Goal: Check status: Verify the current state of an ongoing process or item

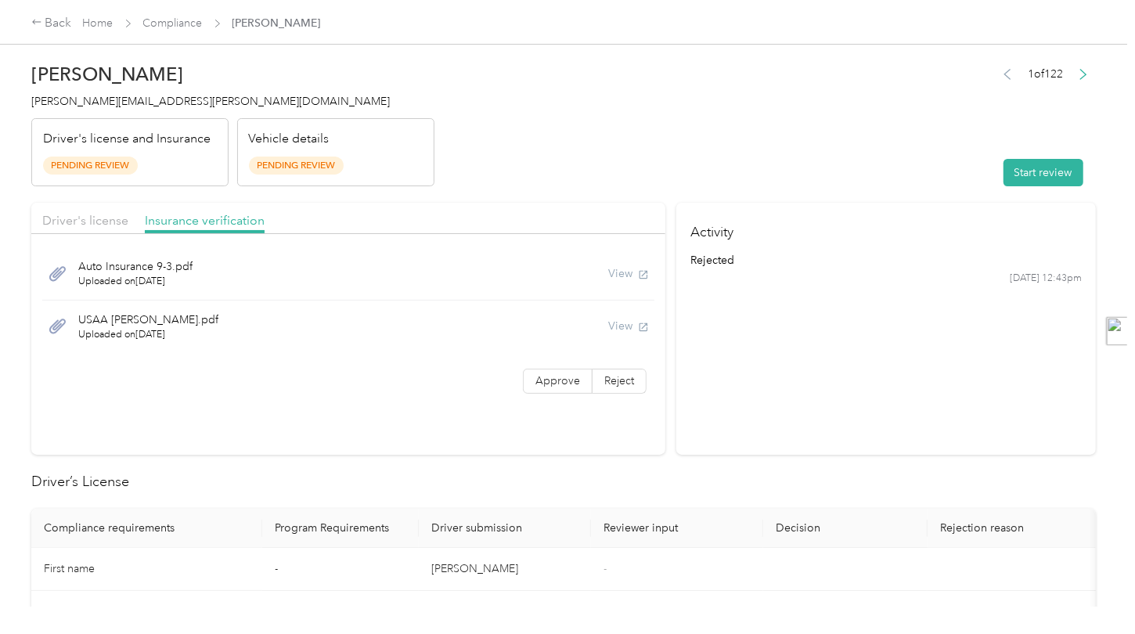
scroll to position [0, 42]
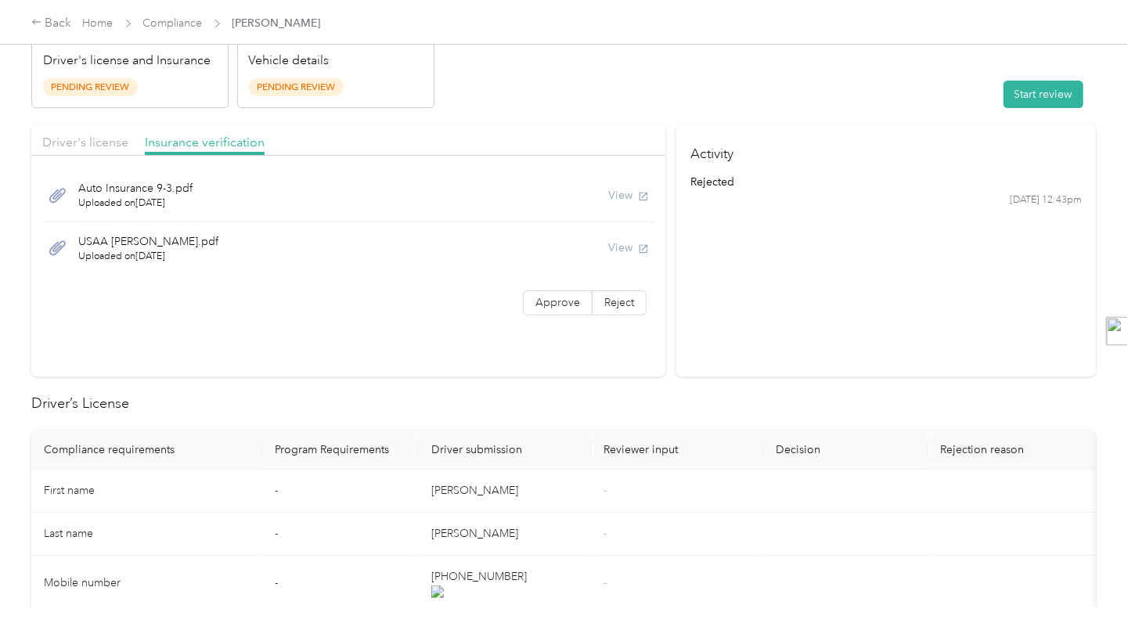
click at [469, 92] on header "[PERSON_NAME] Ricci [EMAIL_ADDRESS][PERSON_NAME][DOMAIN_NAME] Driver's license …" at bounding box center [563, 42] width 1064 height 131
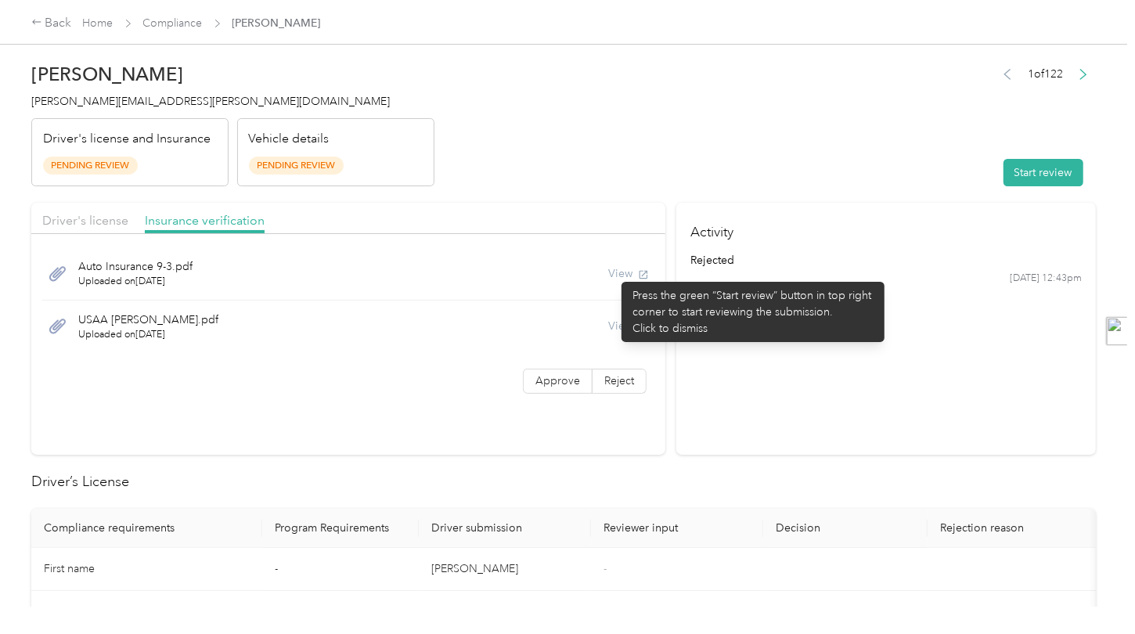
click at [614, 274] on div "View" at bounding box center [628, 273] width 41 height 16
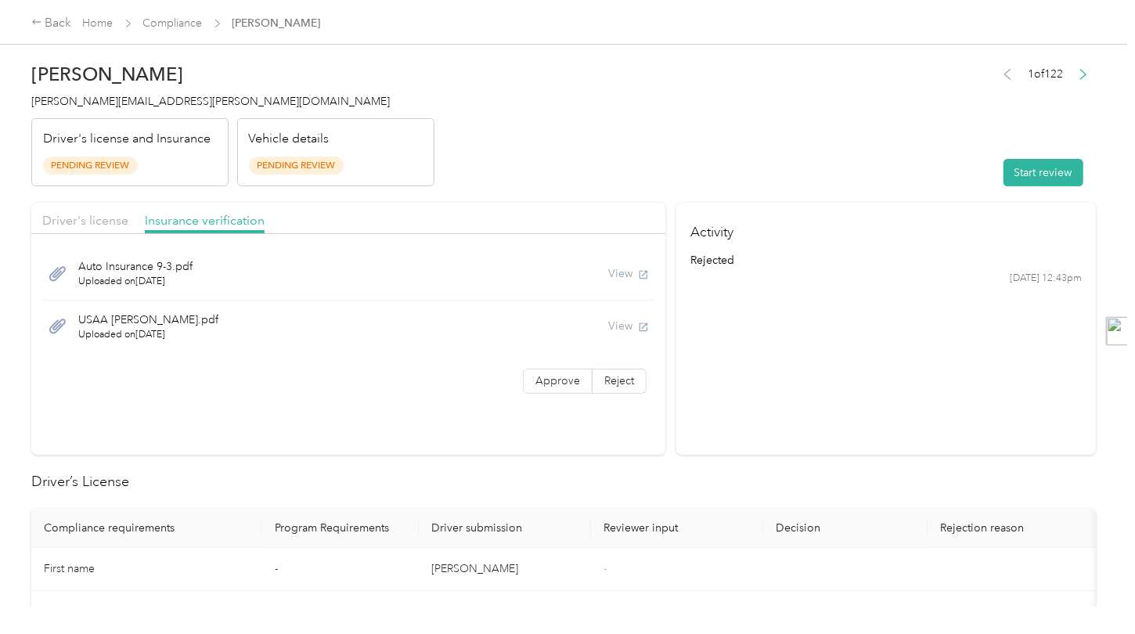
click at [619, 271] on div "View" at bounding box center [628, 273] width 41 height 16
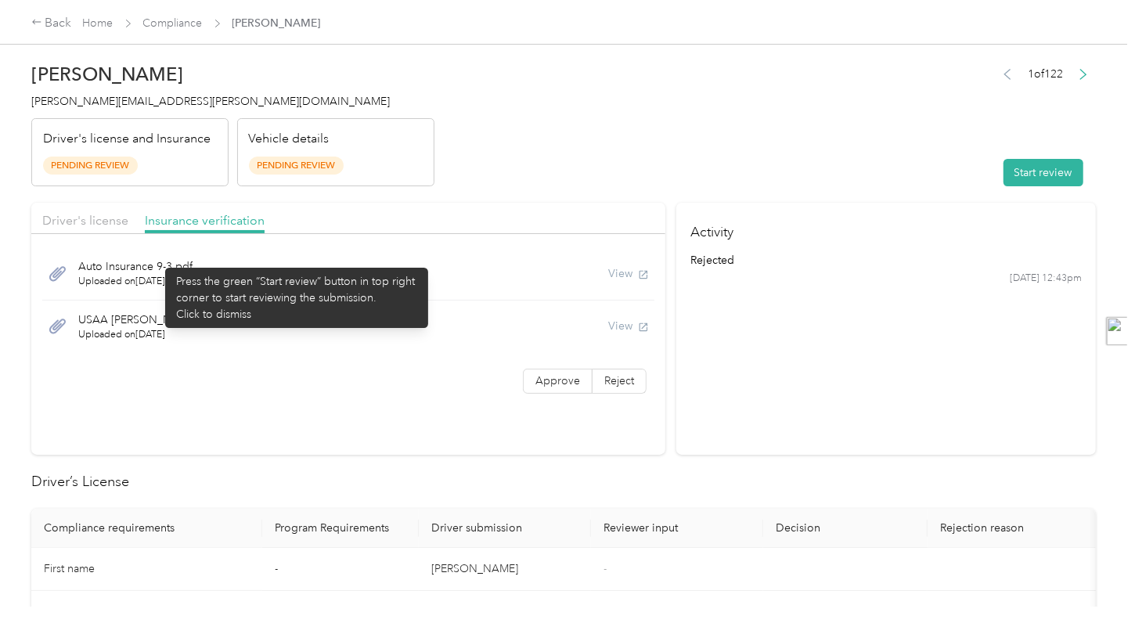
click at [157, 260] on span "Auto Insurance 9-3.pdf" at bounding box center [135, 266] width 114 height 16
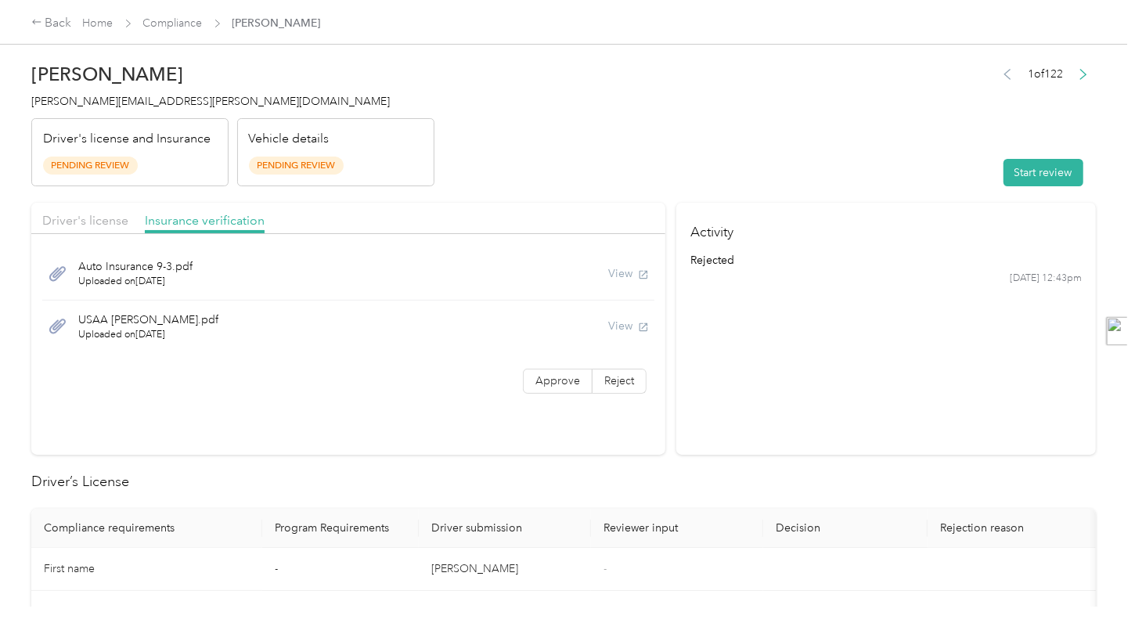
scroll to position [235, 0]
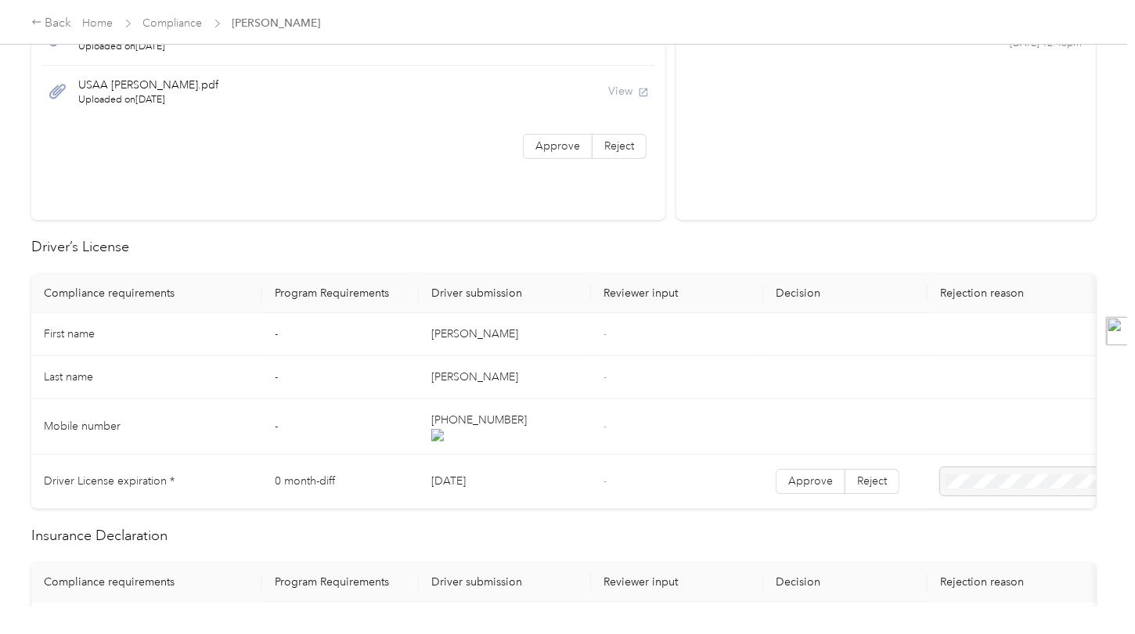
click at [59, 82] on icon at bounding box center [58, 91] width 20 height 20
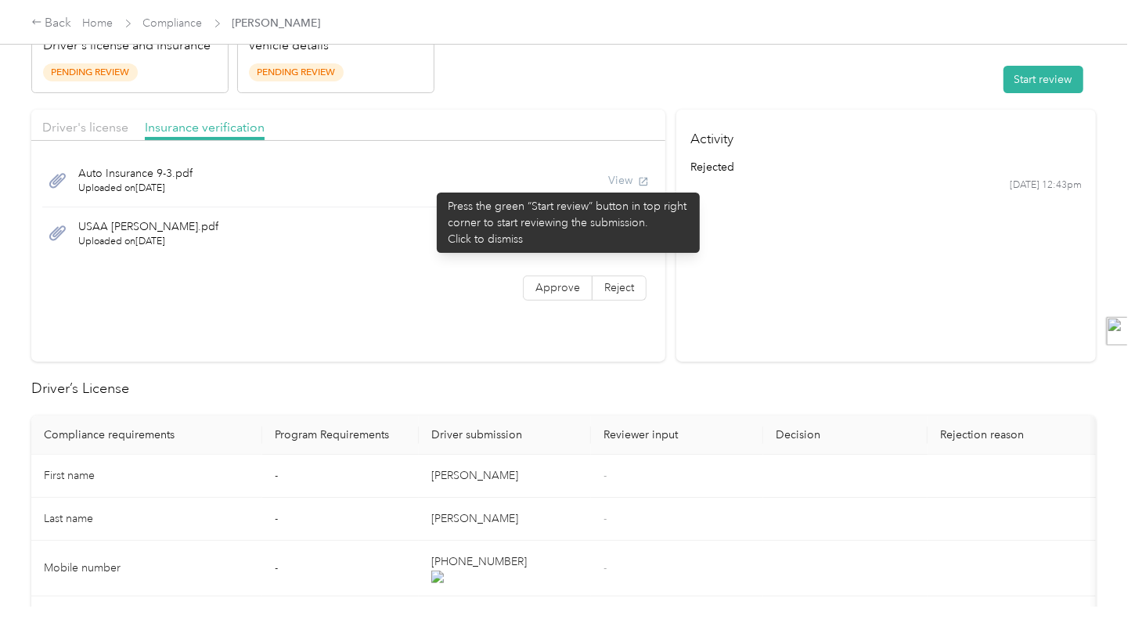
scroll to position [0, 0]
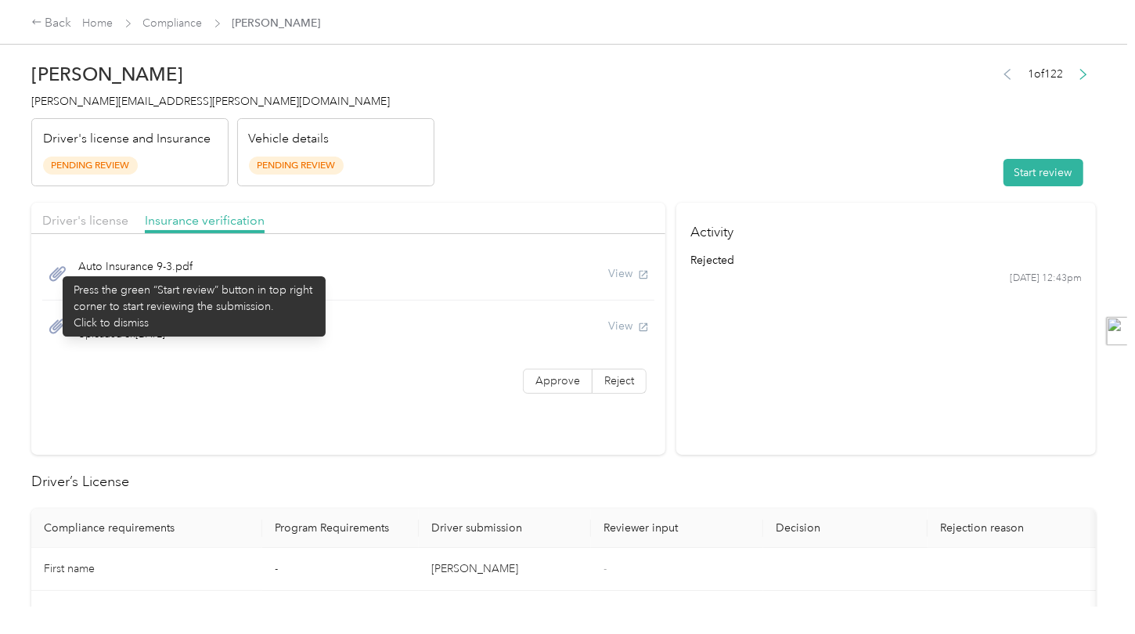
click at [55, 268] on icon at bounding box center [57, 273] width 16 height 15
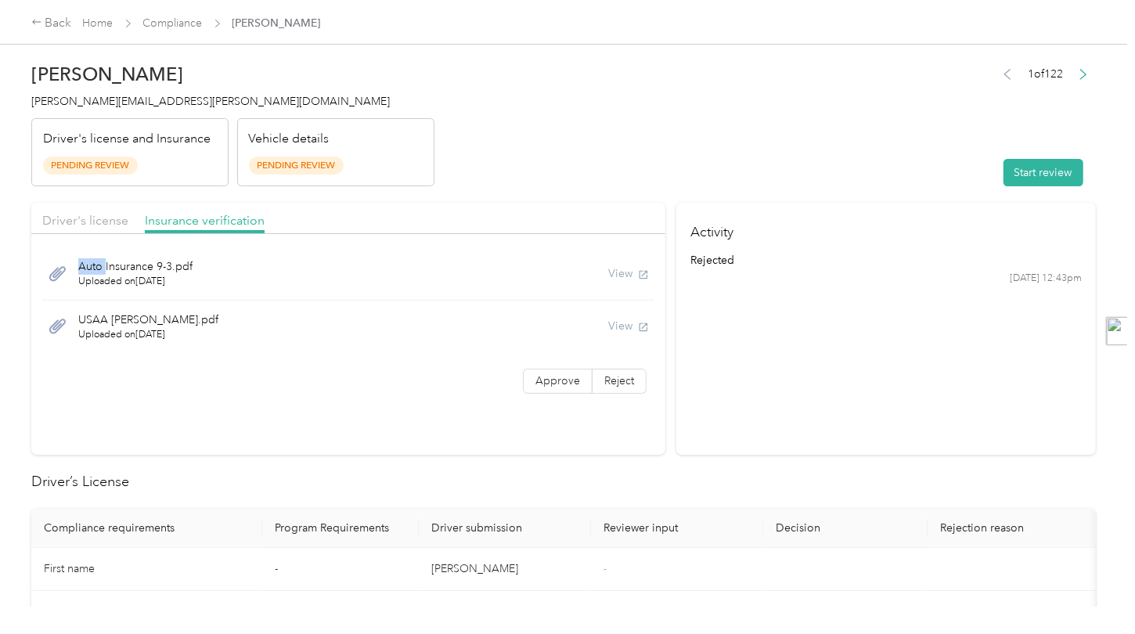
click at [55, 268] on icon at bounding box center [57, 273] width 16 height 15
click at [225, 260] on div "Auto Insurance 9-3.pdf Uploaded on [DATE] View" at bounding box center [348, 273] width 612 height 53
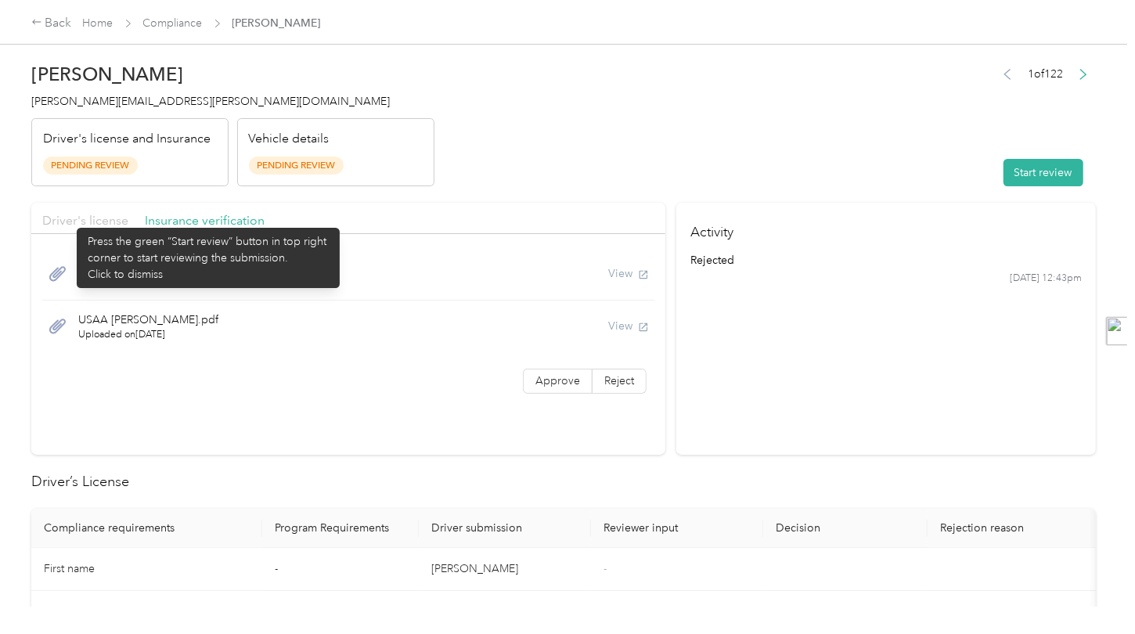
click at [71, 218] on span "Driver's license" at bounding box center [85, 220] width 86 height 15
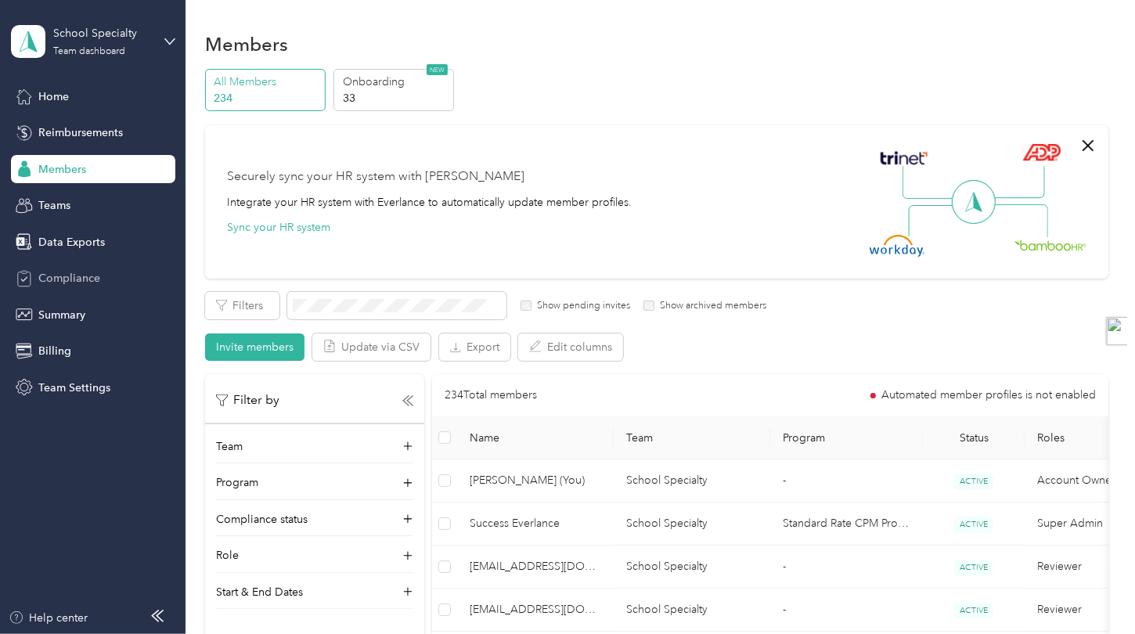
drag, startPoint x: 66, startPoint y: 275, endPoint x: 121, endPoint y: 275, distance: 55.6
click at [66, 275] on span "Compliance" at bounding box center [69, 278] width 62 height 16
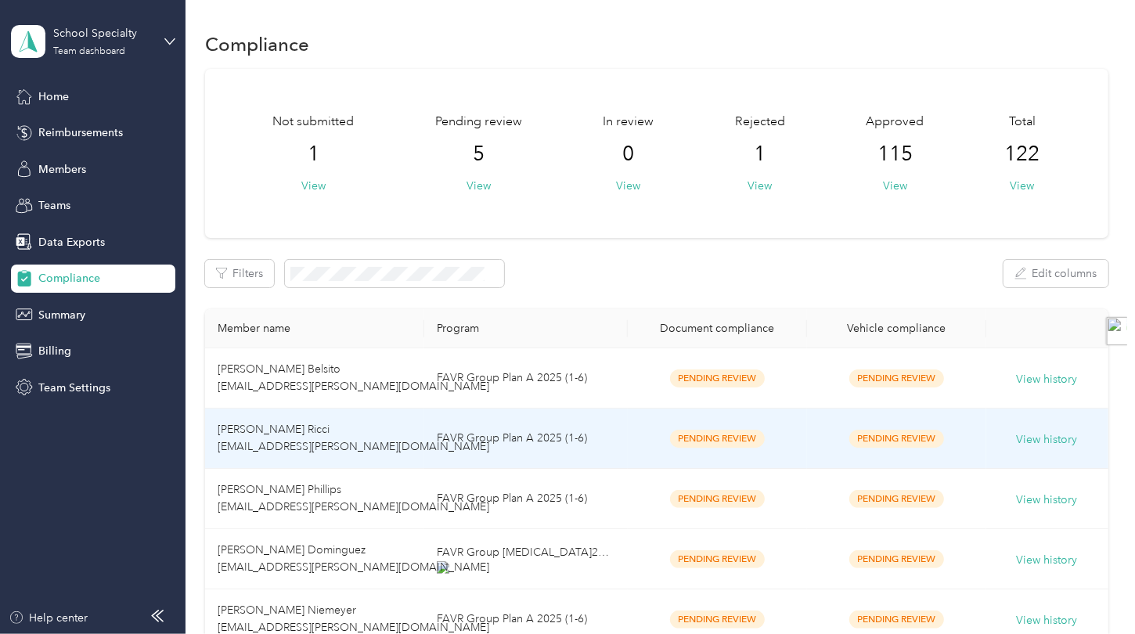
click at [416, 440] on td "[PERSON_NAME] Ricci [EMAIL_ADDRESS][PERSON_NAME][DOMAIN_NAME]" at bounding box center [315, 439] width 220 height 60
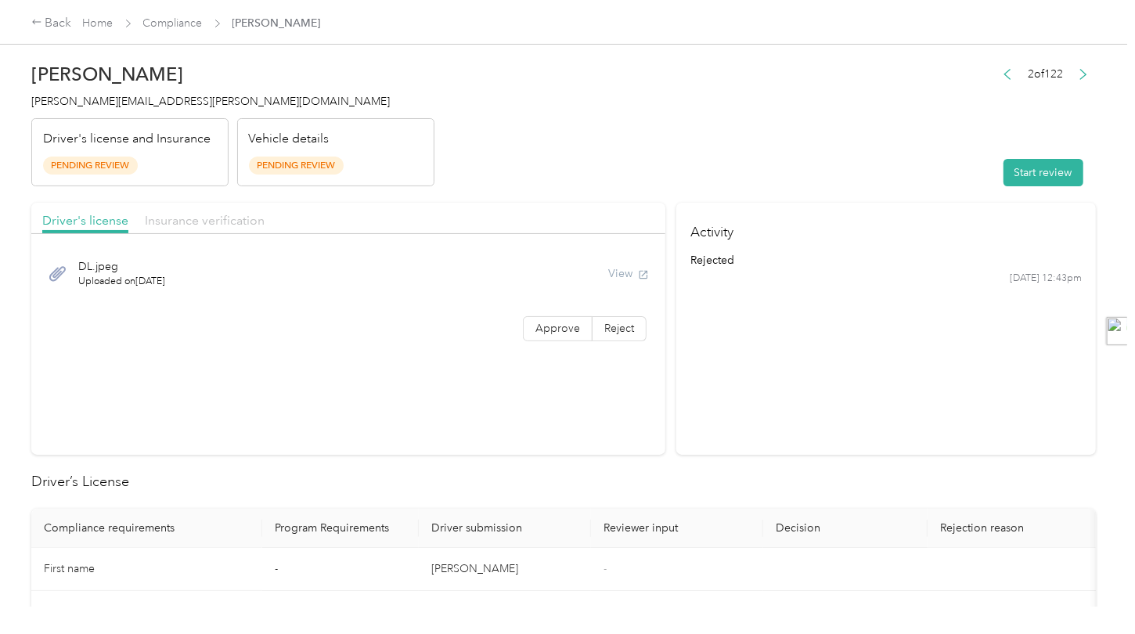
click at [185, 220] on span "Insurance verification" at bounding box center [205, 220] width 120 height 15
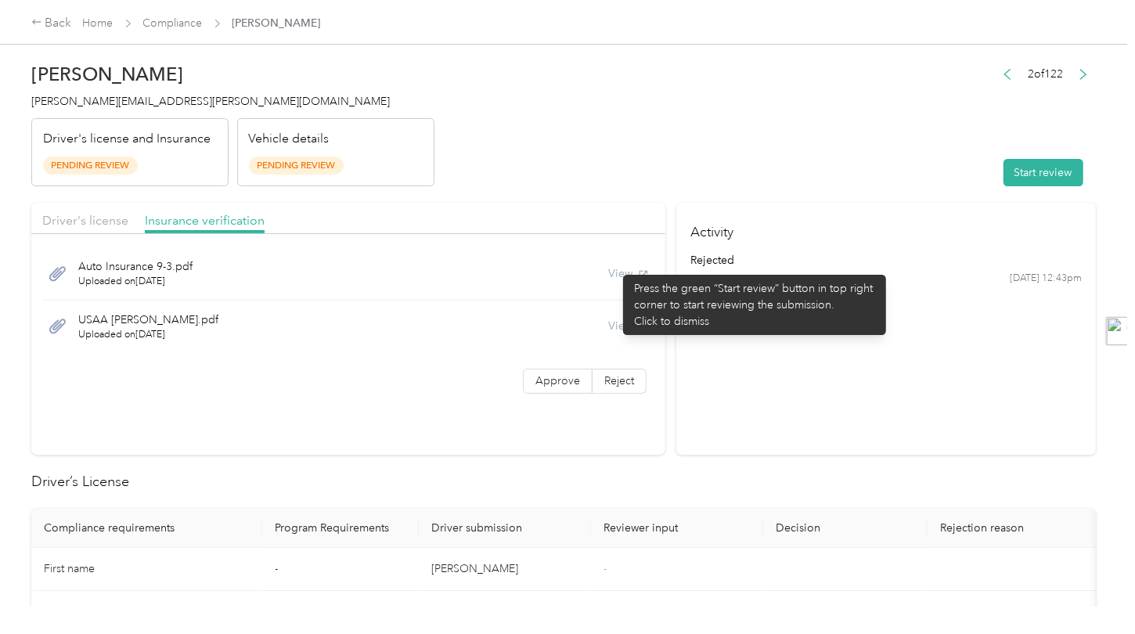
click at [615, 267] on div "View" at bounding box center [628, 273] width 41 height 16
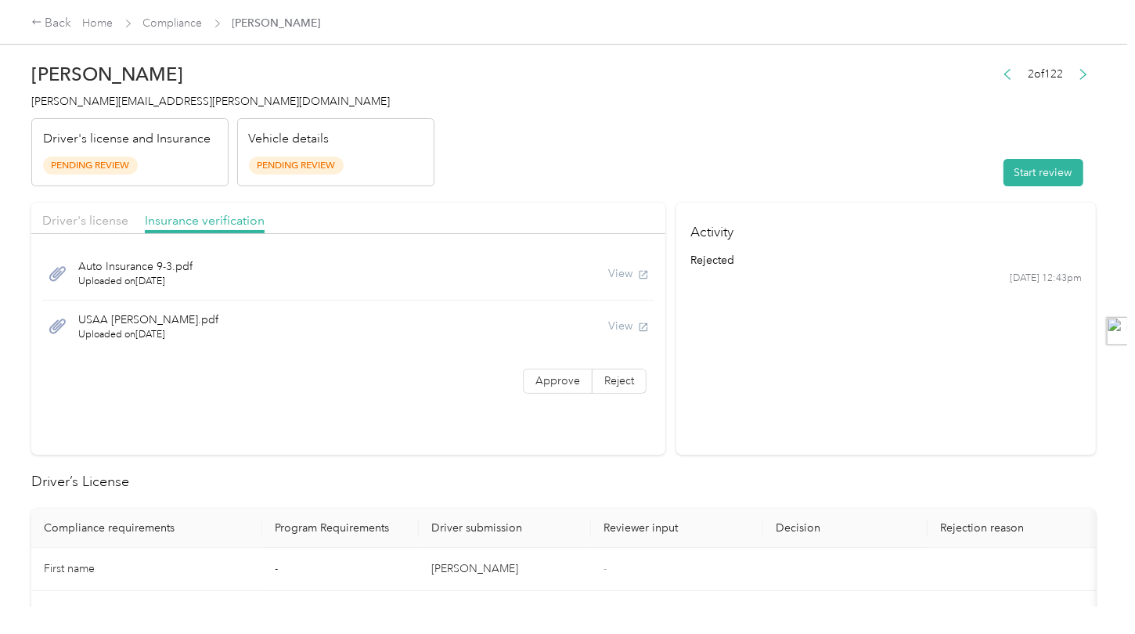
click at [611, 322] on div "View" at bounding box center [628, 326] width 41 height 16
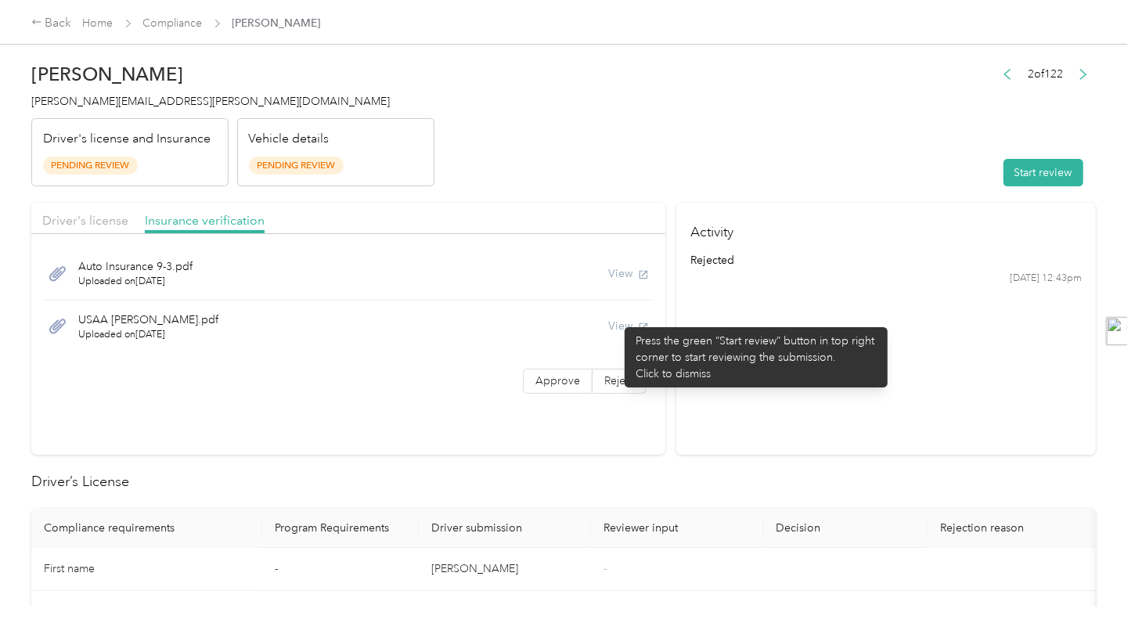
click at [617, 319] on div "View" at bounding box center [628, 326] width 41 height 16
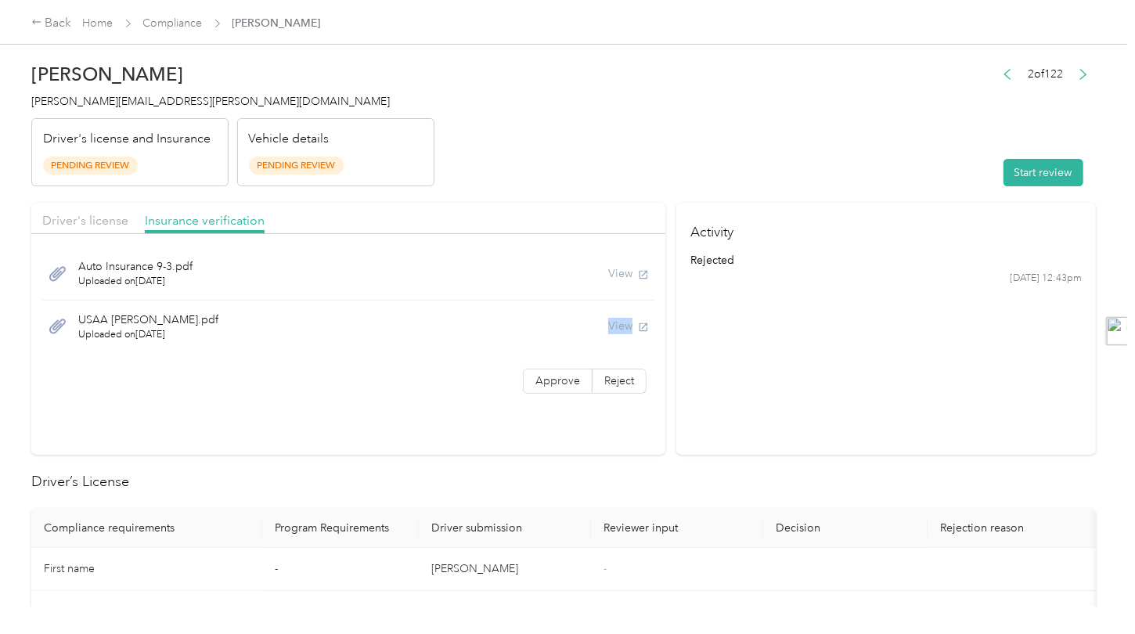
click at [617, 319] on div "View" at bounding box center [628, 326] width 41 height 16
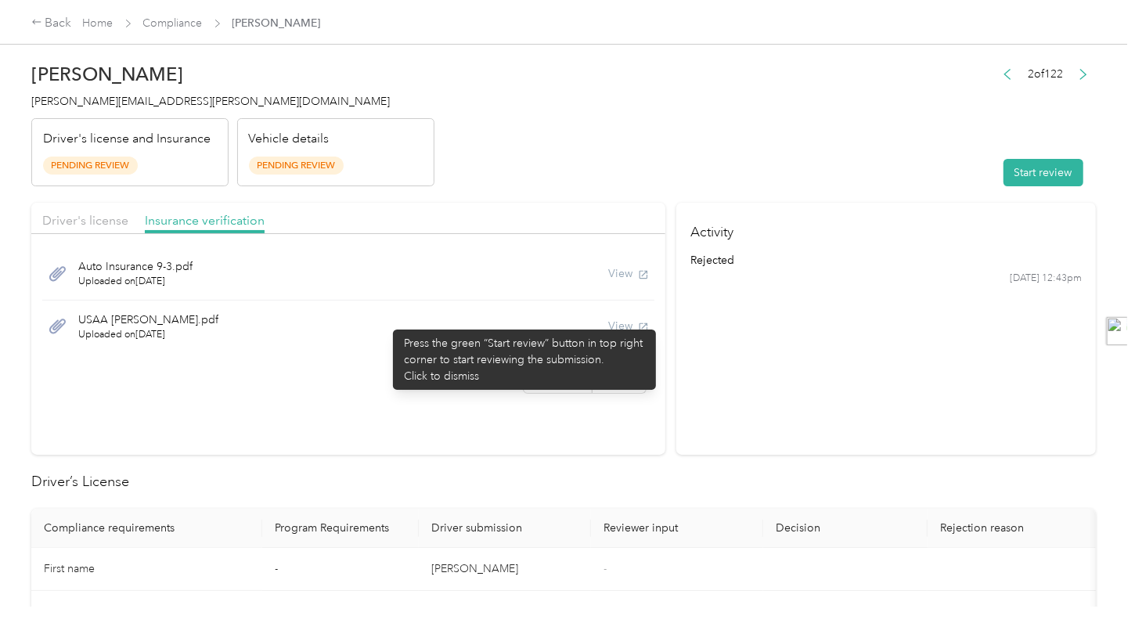
click at [352, 322] on div "USAA Keith Ricci.pdf Uploaded on 8/27/2025 View" at bounding box center [348, 327] width 612 height 52
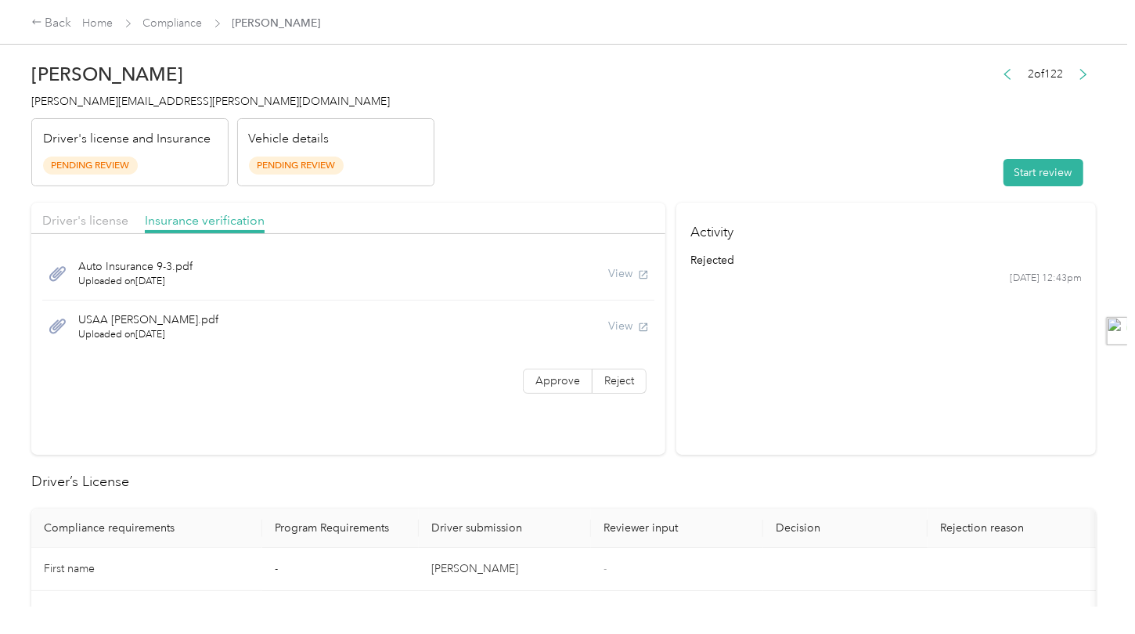
click at [168, 13] on div "Back Home Compliance Keith I. Ricci" at bounding box center [567, 22] width 1135 height 44
click at [193, 24] on link "Compliance" at bounding box center [172, 22] width 59 height 13
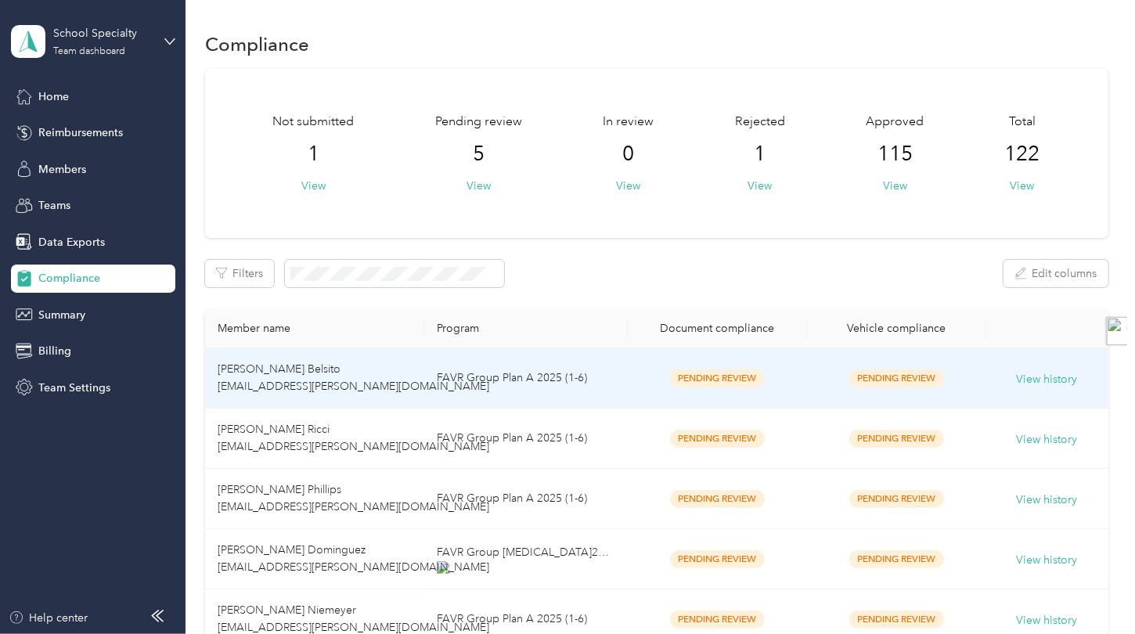
click at [512, 389] on td "FAVR Group Plan A 2025 (1-6)" at bounding box center [526, 378] width 204 height 60
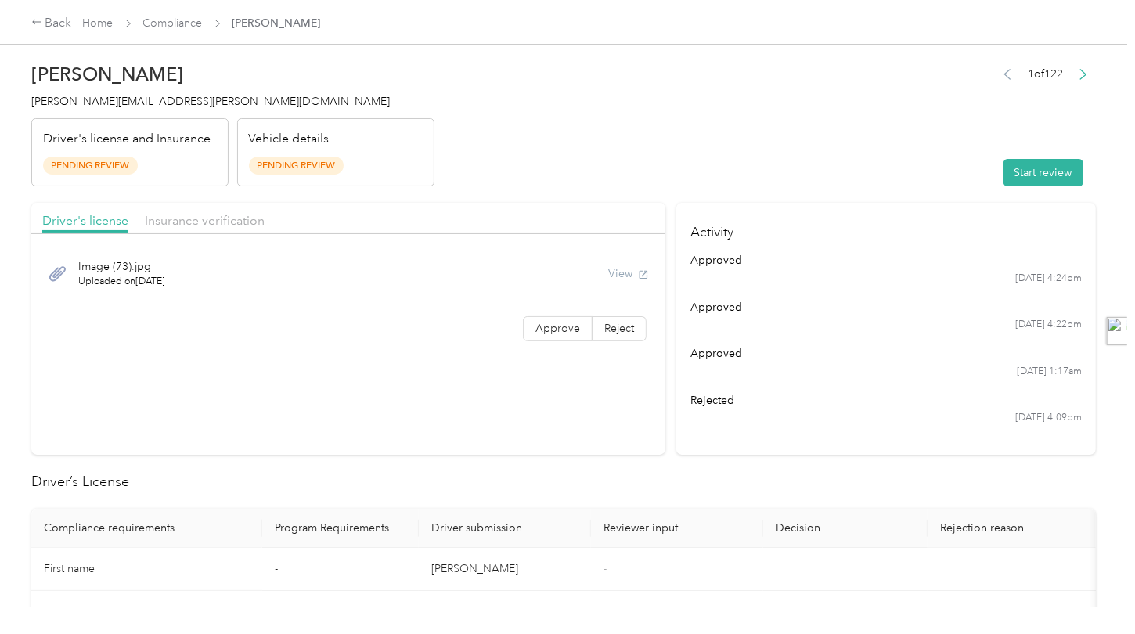
click at [619, 276] on div "View" at bounding box center [628, 273] width 41 height 16
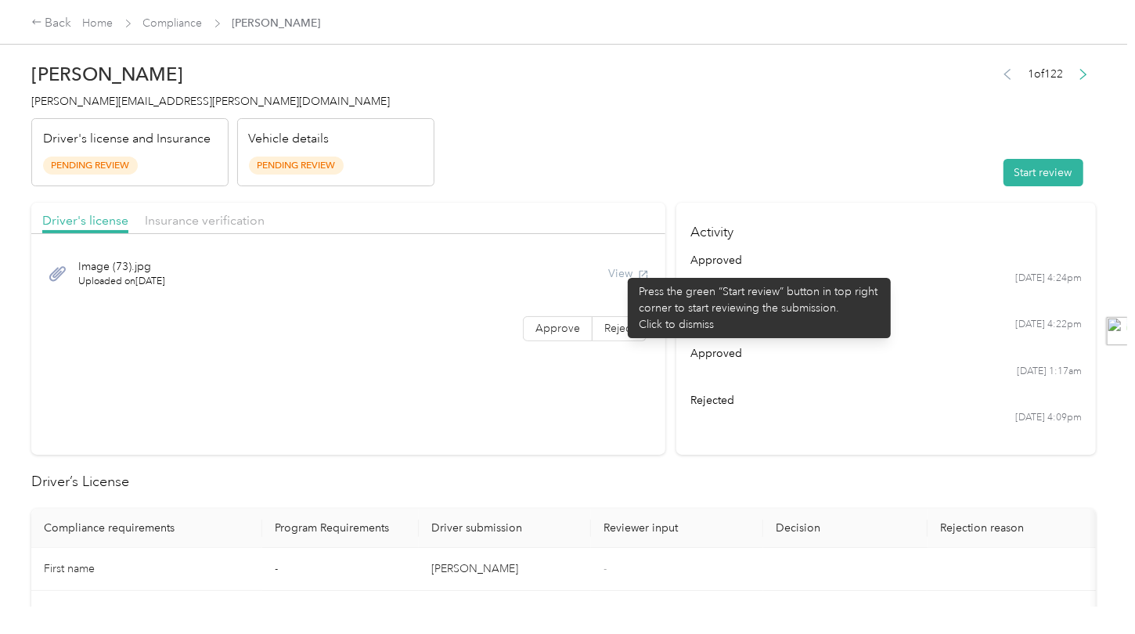
click at [620, 270] on div "View" at bounding box center [628, 273] width 41 height 16
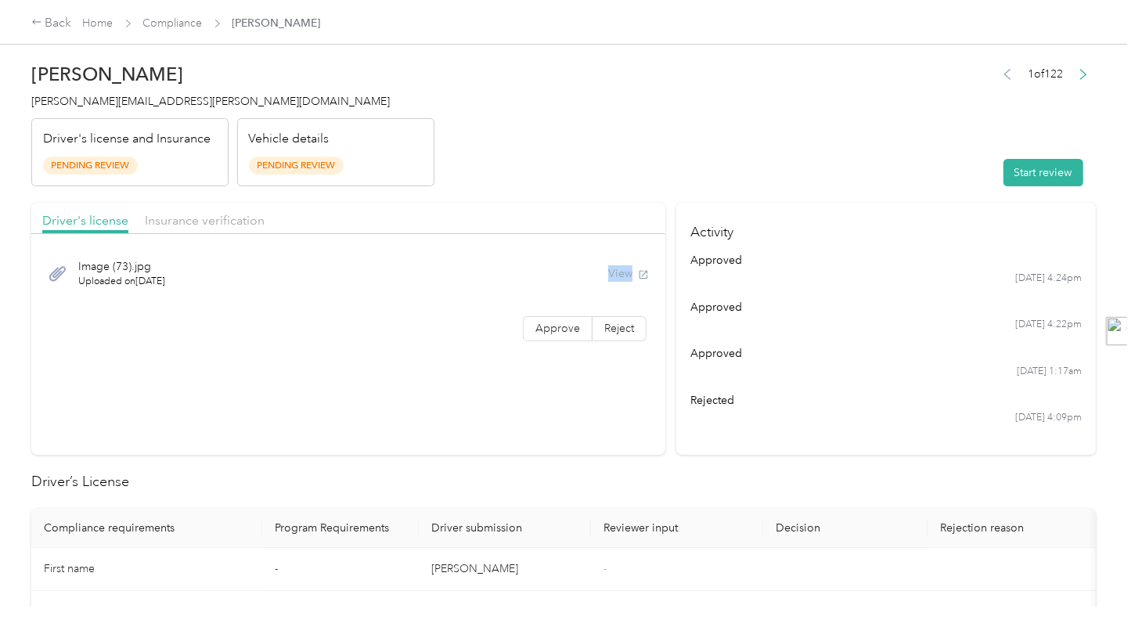
click at [620, 270] on div "View" at bounding box center [628, 273] width 41 height 16
click at [185, 27] on link "Compliance" at bounding box center [172, 22] width 59 height 13
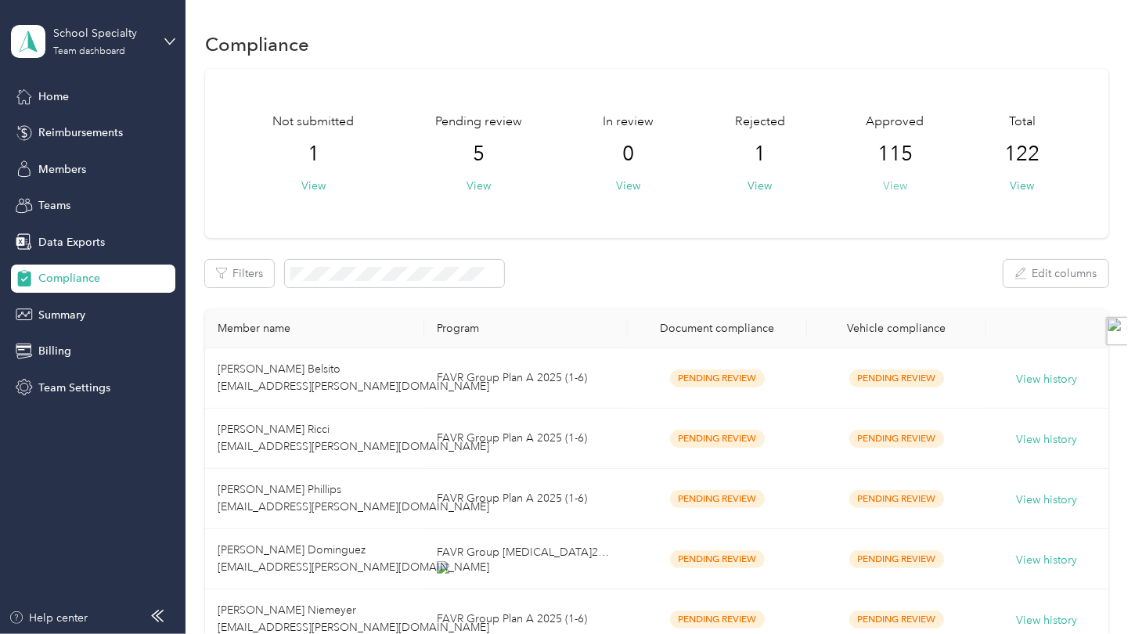
click at [890, 181] on button "View" at bounding box center [895, 186] width 24 height 16
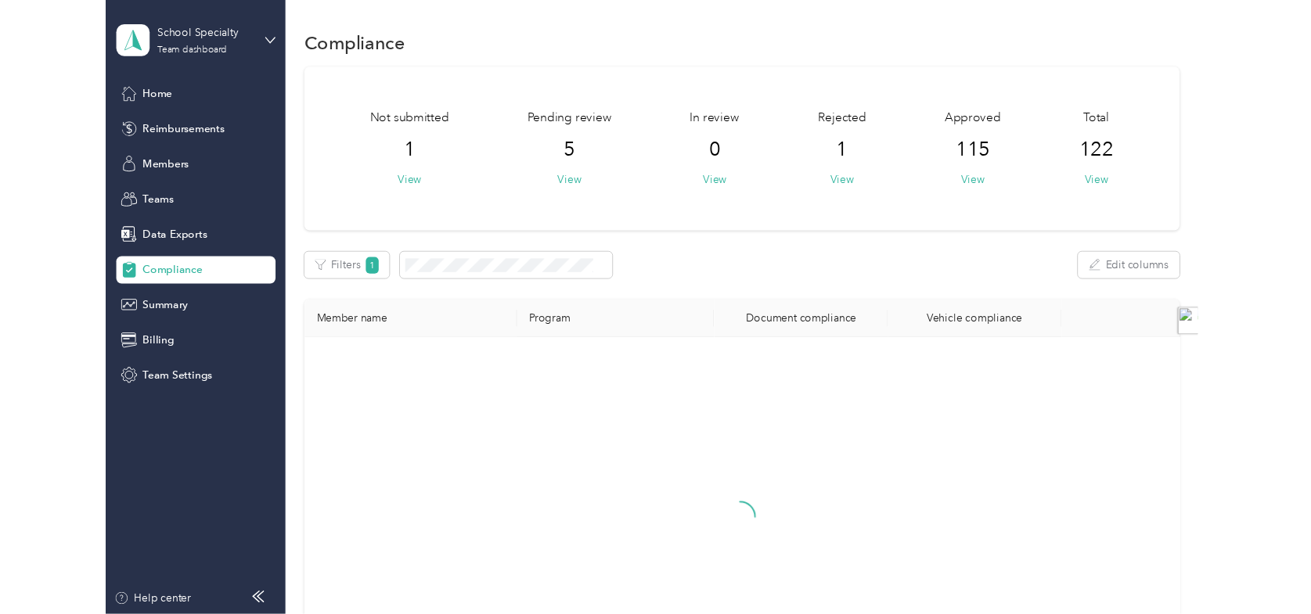
scroll to position [157, 0]
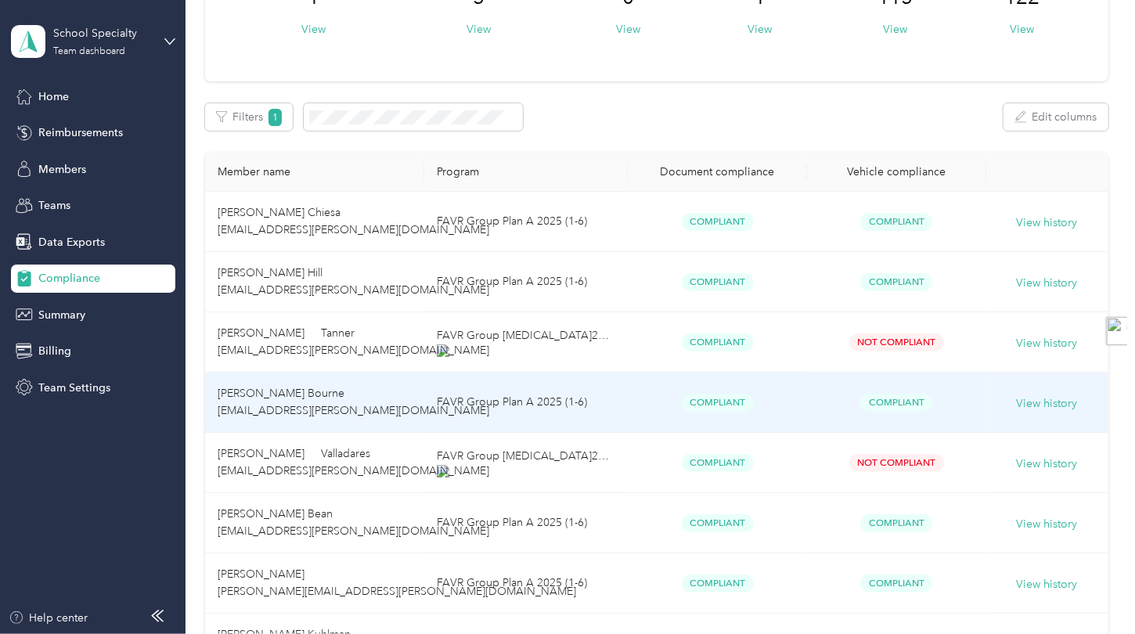
click at [463, 416] on td "FAVR Group Plan A 2025 (1-6)" at bounding box center [526, 403] width 204 height 60
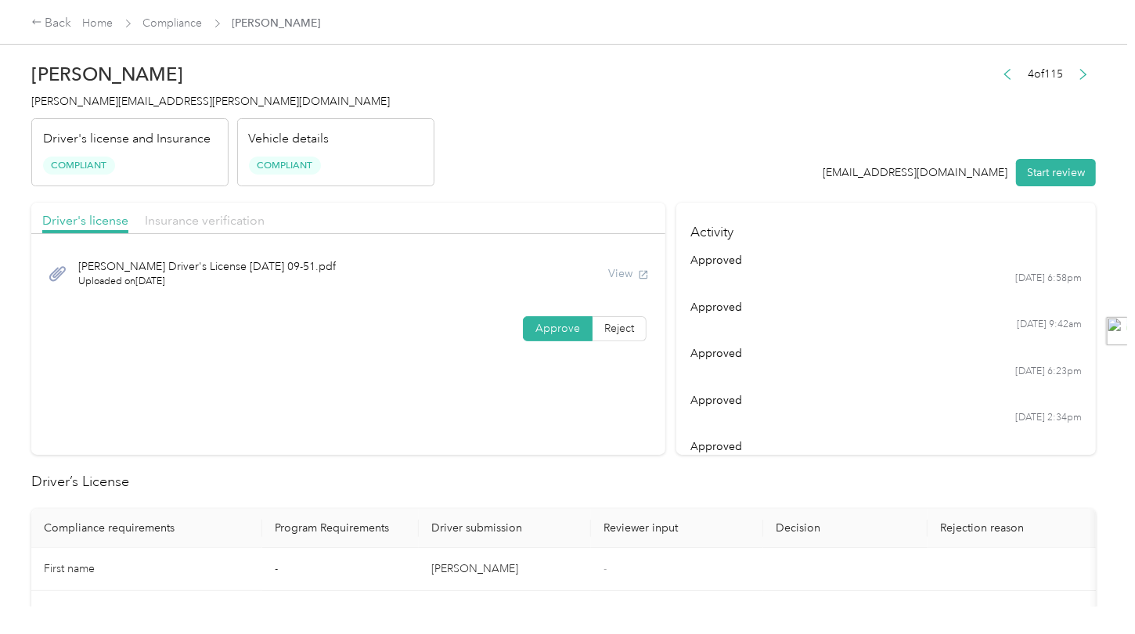
click at [217, 216] on span "Insurance verification" at bounding box center [205, 220] width 120 height 15
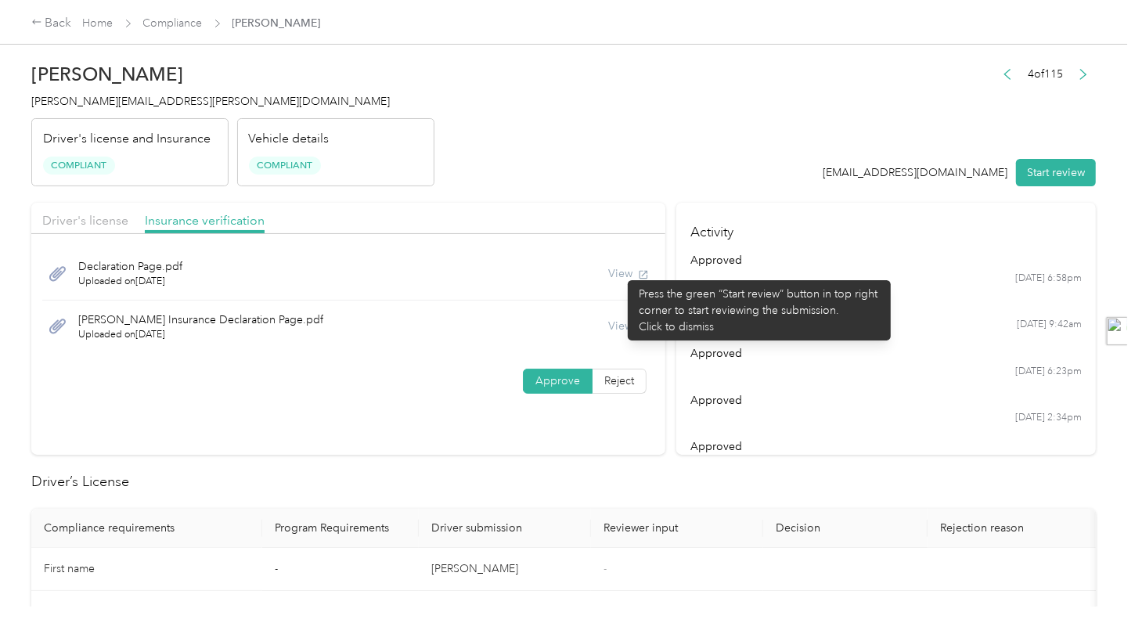
click at [620, 272] on div "View" at bounding box center [628, 273] width 41 height 16
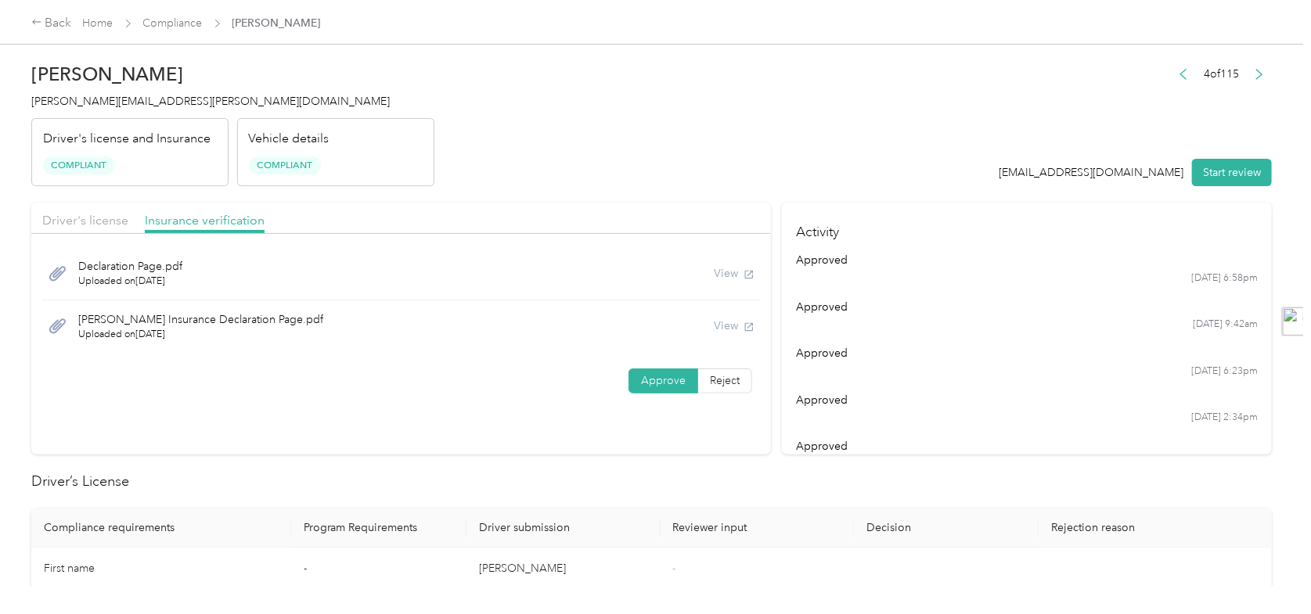
click at [843, 83] on header "Kenneth H. Bourne kenneth.bourne@schoolspecialty.com Driver's license and Insur…" at bounding box center [651, 120] width 1241 height 131
